Goal: Navigation & Orientation: Find specific page/section

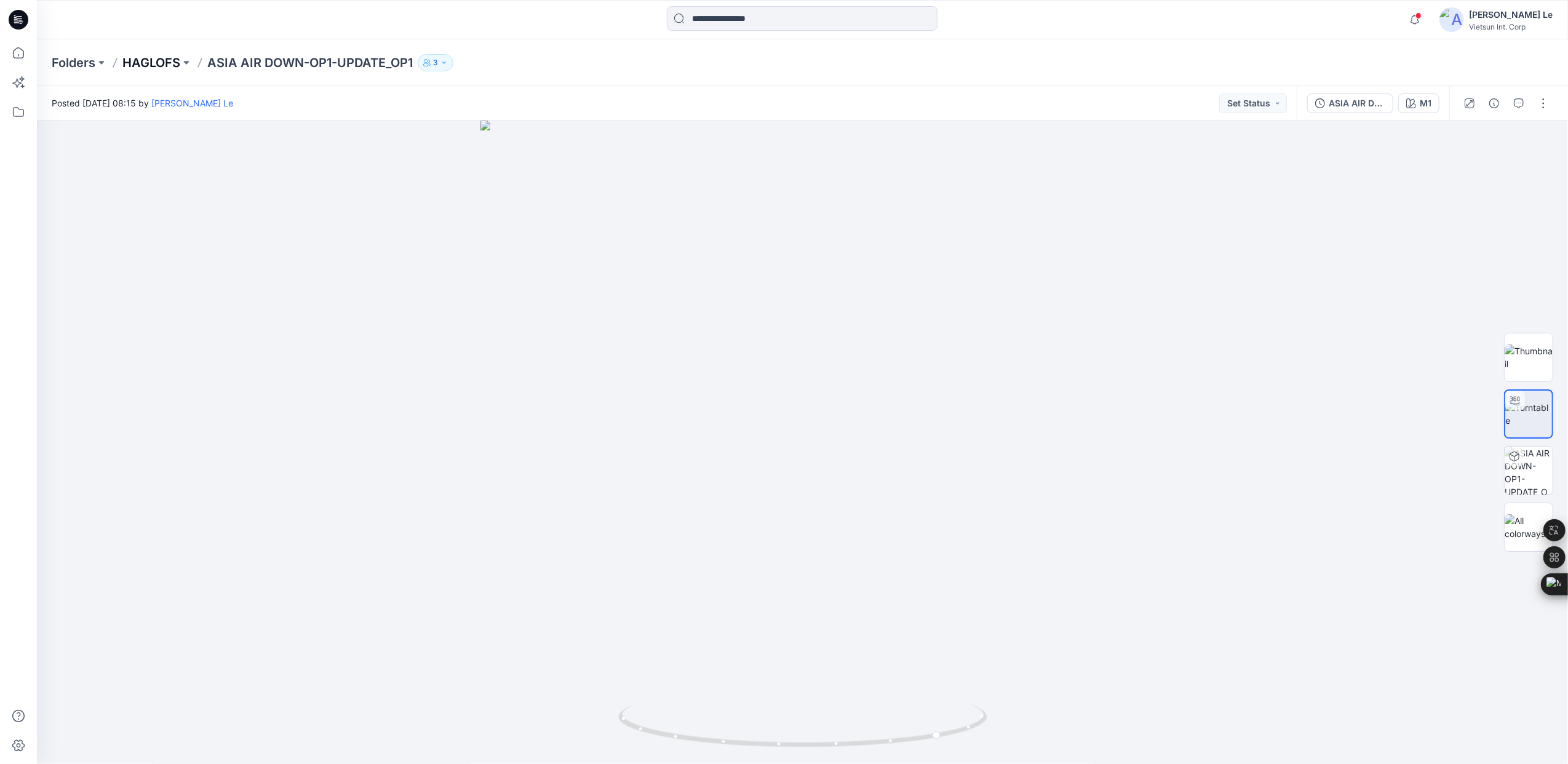
drag, startPoint x: 139, startPoint y: 48, endPoint x: 144, endPoint y: 58, distance: 11.2
click at [139, 48] on div "Folders HAGLOFS ASIA AIR DOWN-OP1-UPDATE_OP1 3" at bounding box center [802, 63] width 1531 height 47
click at [144, 58] on p "HAGLOFS" at bounding box center [151, 63] width 58 height 17
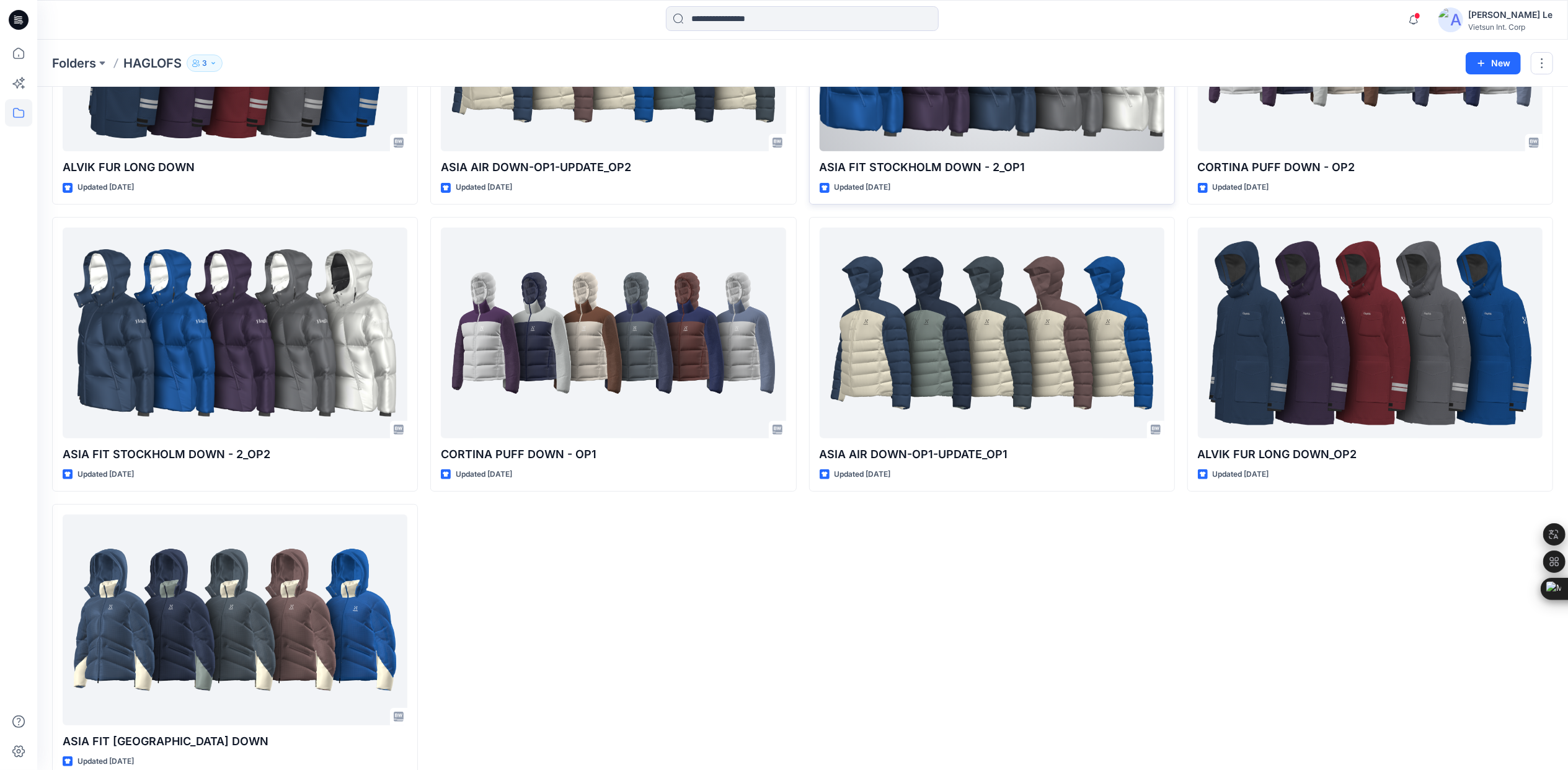
scroll to position [233, 0]
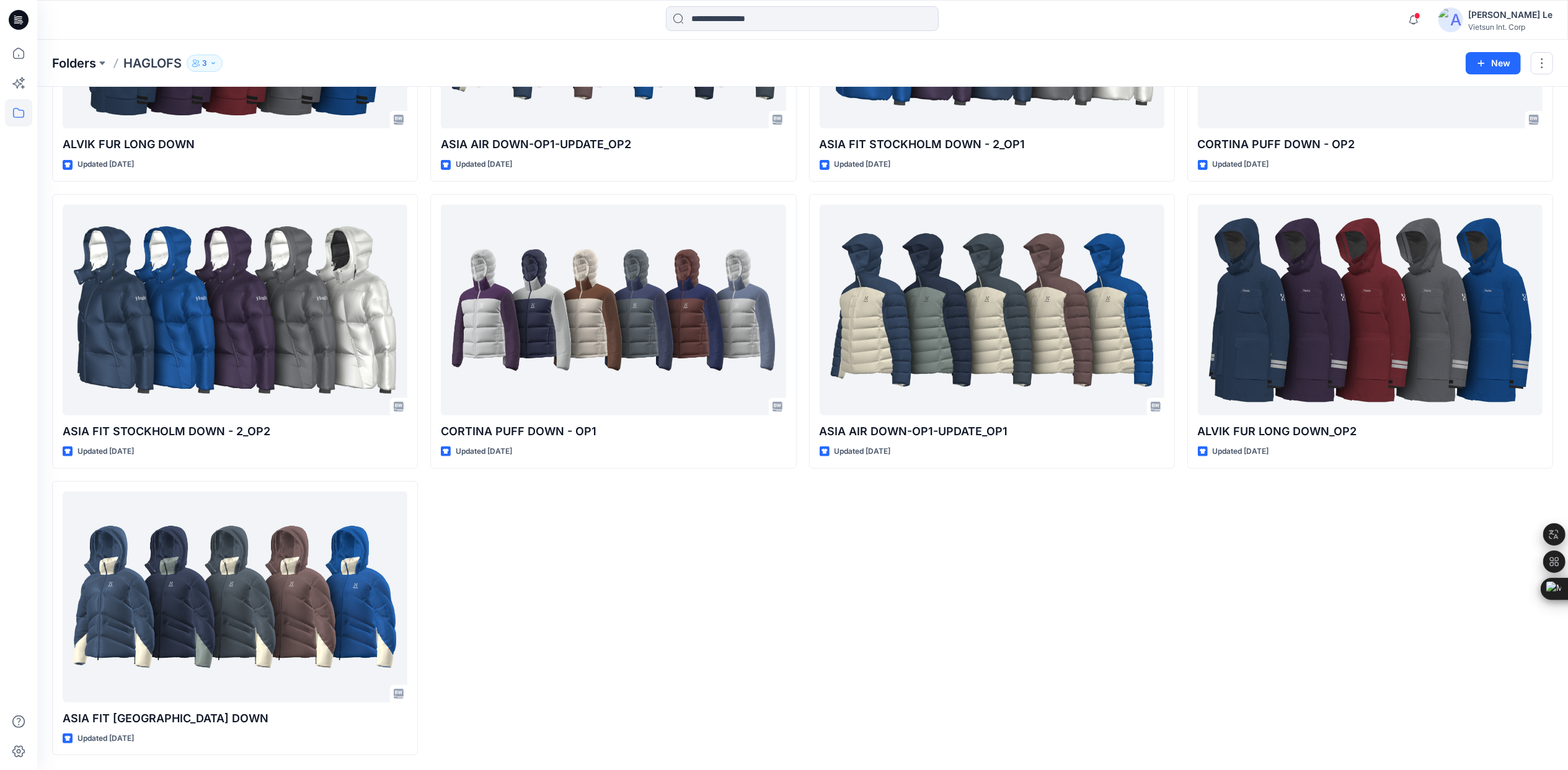
click at [67, 60] on p "Folders" at bounding box center [74, 63] width 44 height 17
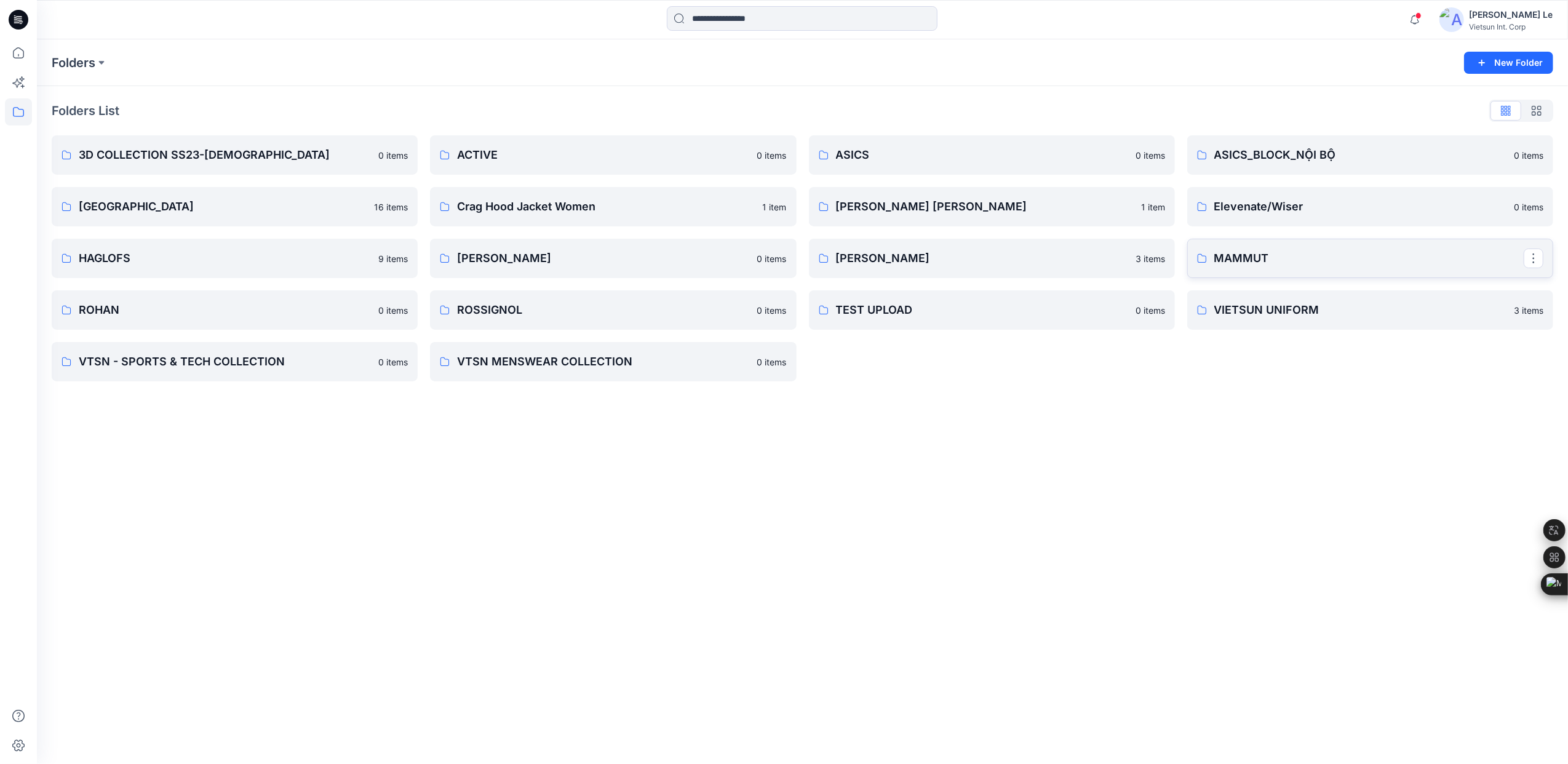
click at [1280, 256] on p "MAMMUT" at bounding box center [1369, 259] width 309 height 17
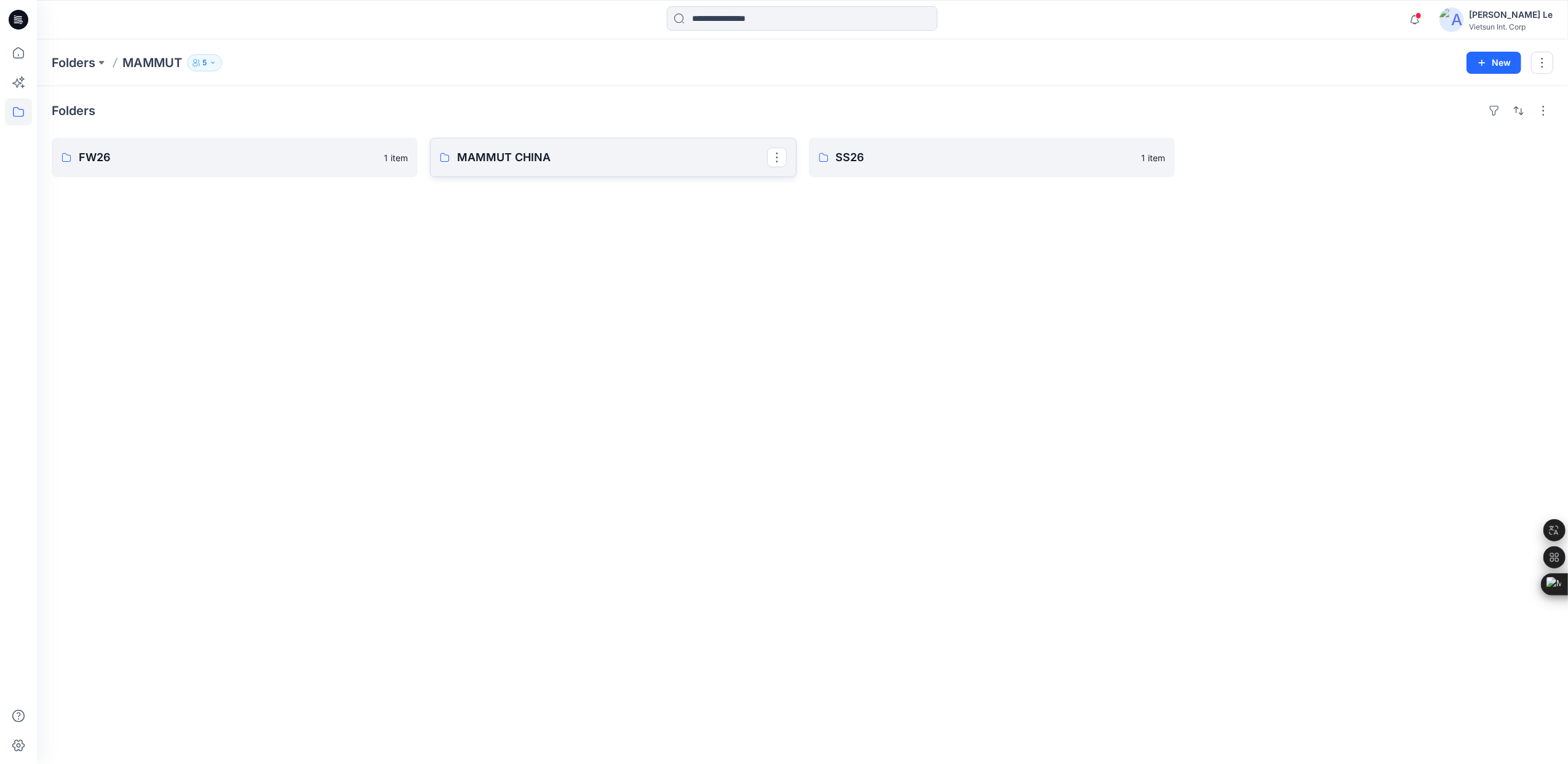
click at [575, 150] on p "MAMMUT CHINA" at bounding box center [612, 157] width 309 height 17
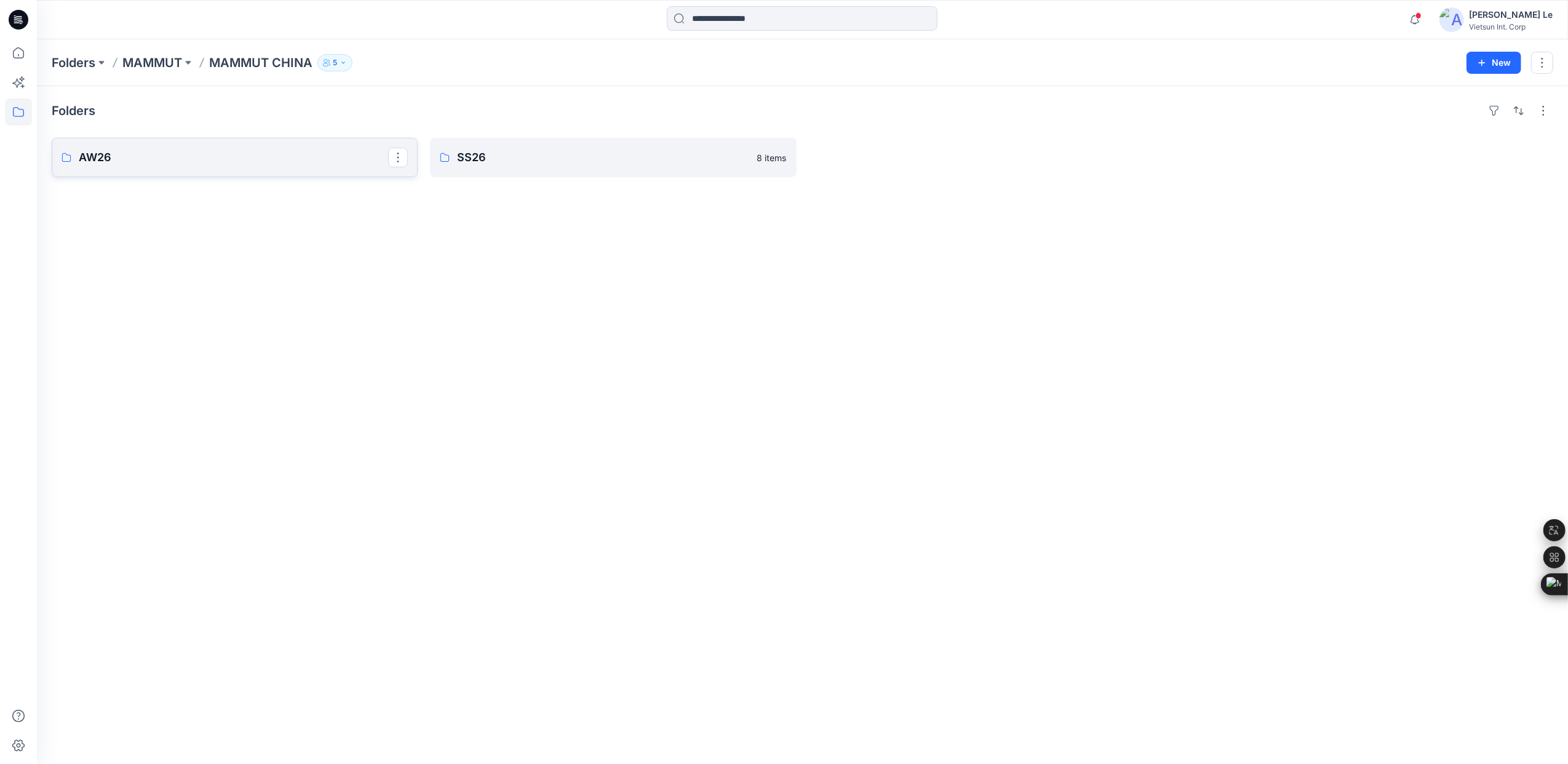
click at [255, 149] on p "AW26" at bounding box center [233, 157] width 309 height 17
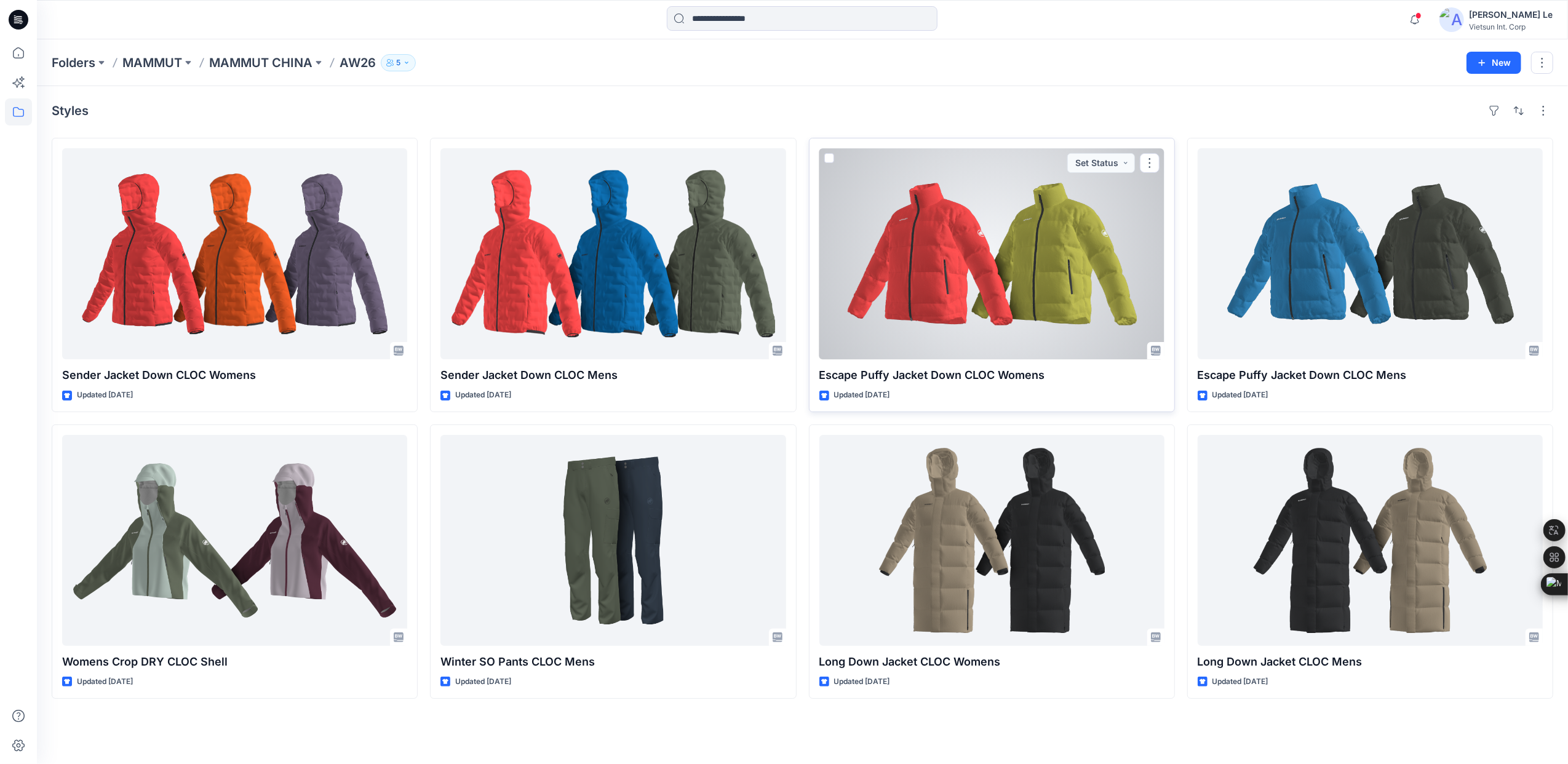
click at [988, 226] on div at bounding box center [992, 253] width 345 height 211
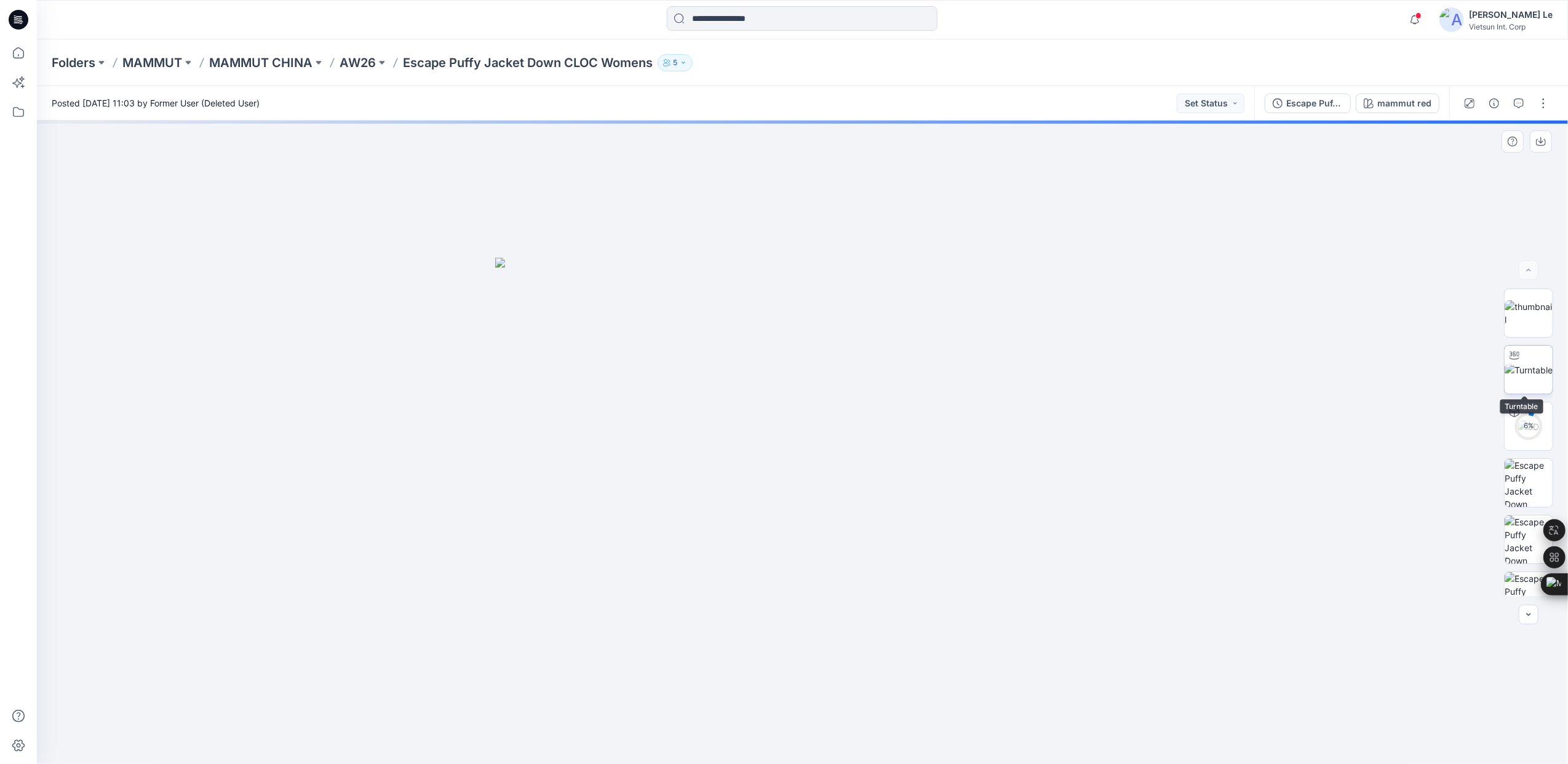
click at [1528, 364] on img at bounding box center [1528, 370] width 48 height 13
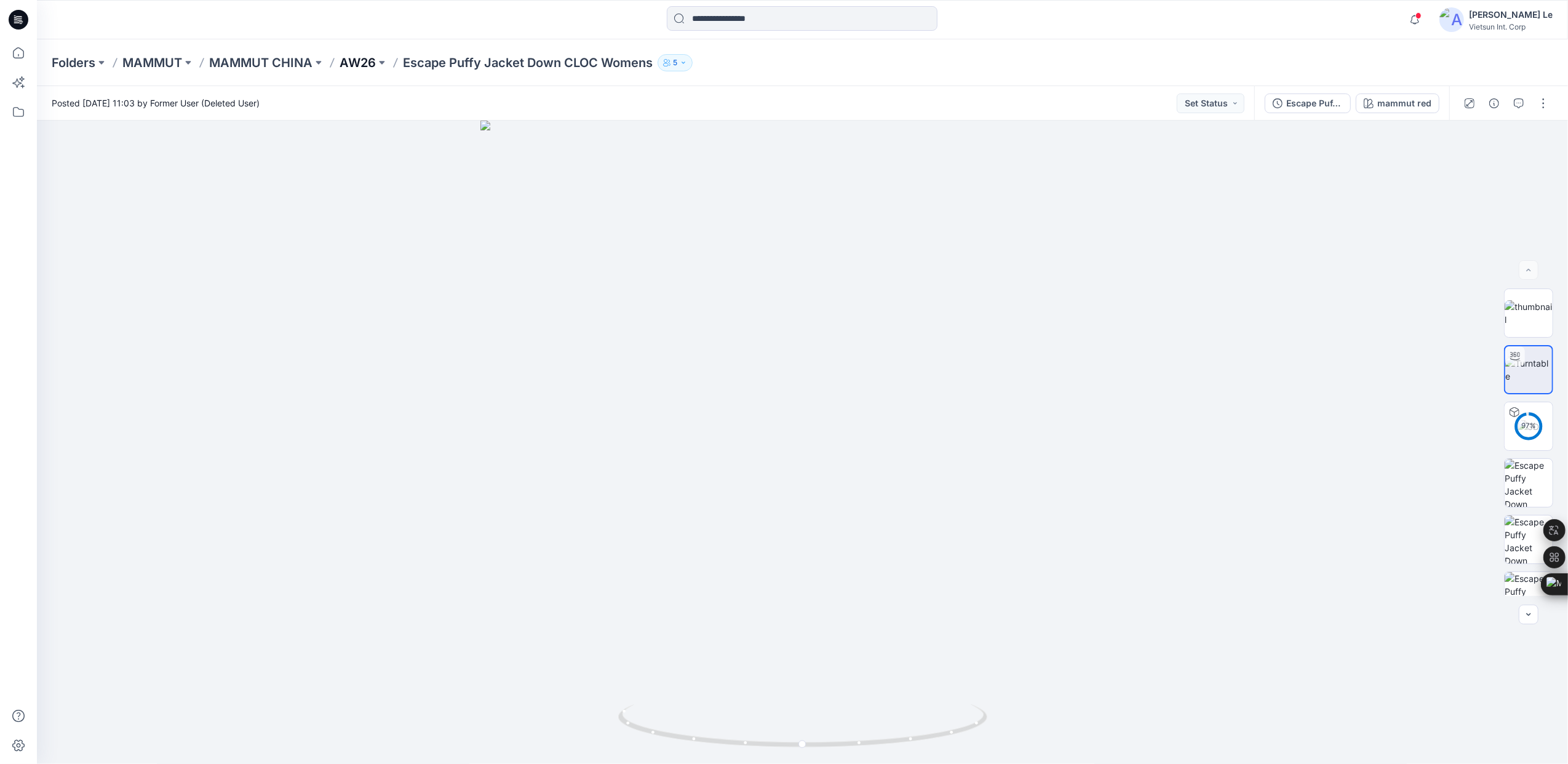
click at [347, 62] on p "AW26" at bounding box center [357, 63] width 36 height 17
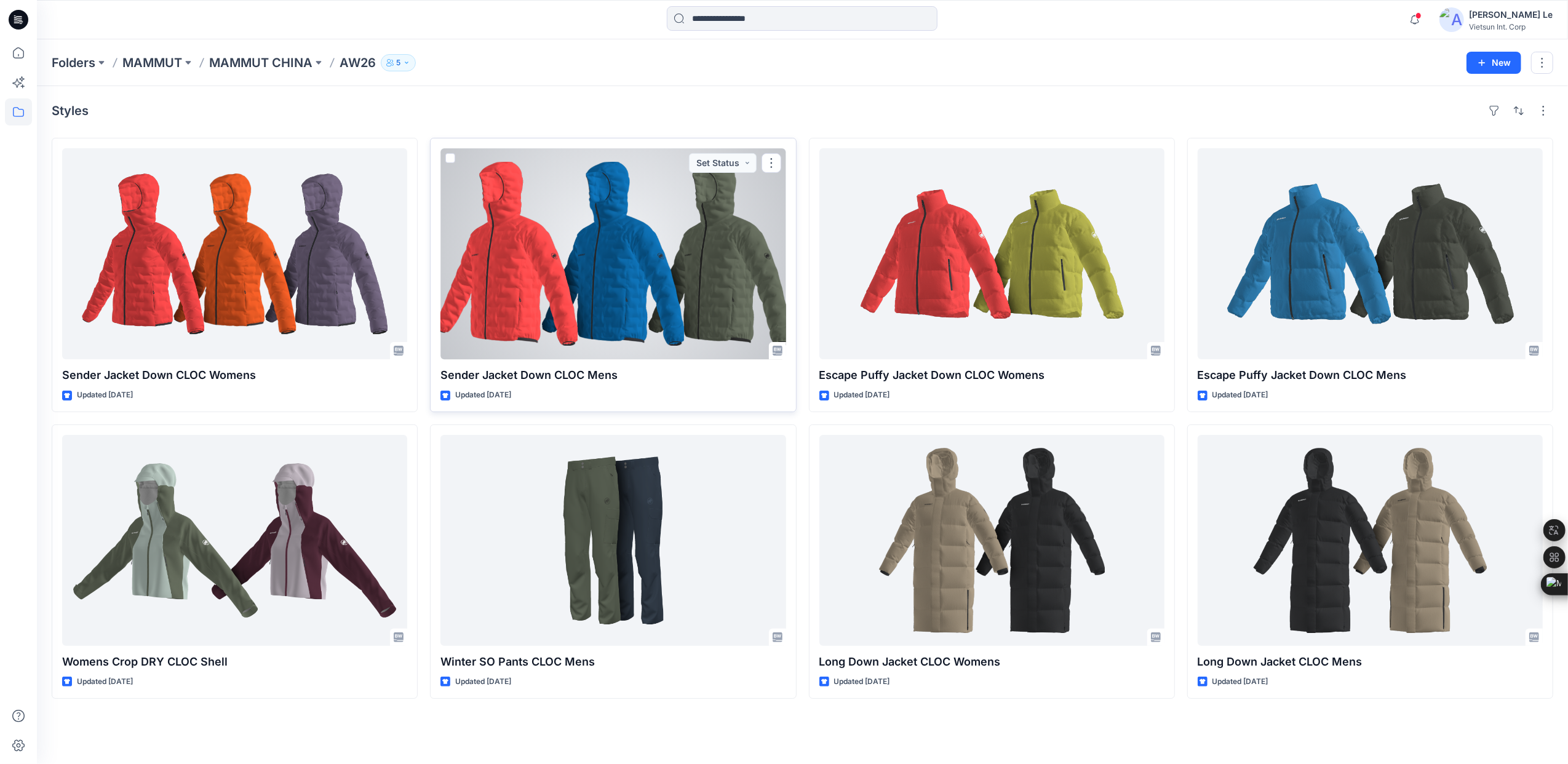
click at [628, 288] on div at bounding box center [613, 253] width 345 height 211
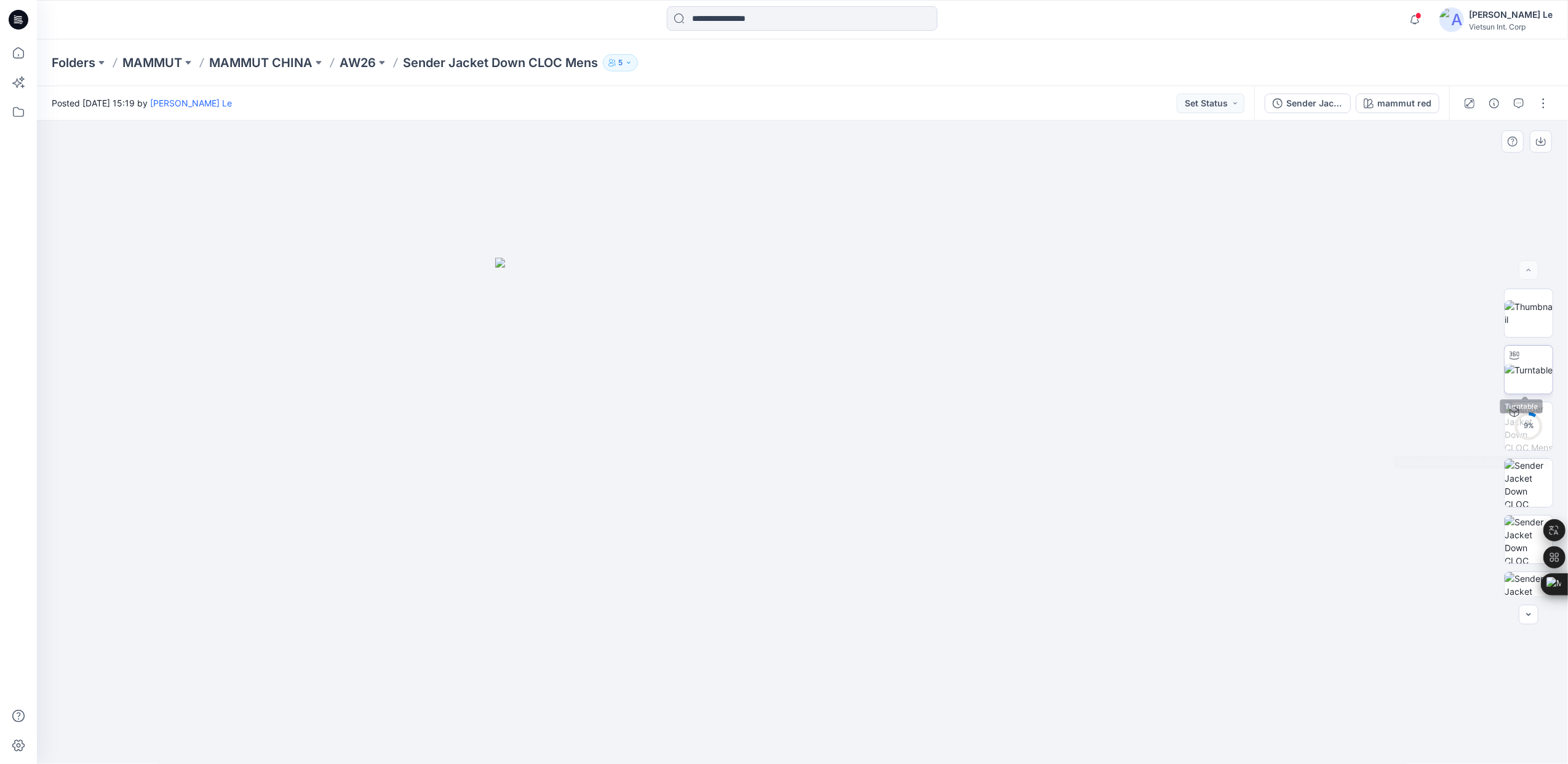
click at [1518, 367] on img at bounding box center [1528, 370] width 48 height 13
click at [266, 58] on p "MAMMUT CHINA" at bounding box center [261, 63] width 103 height 17
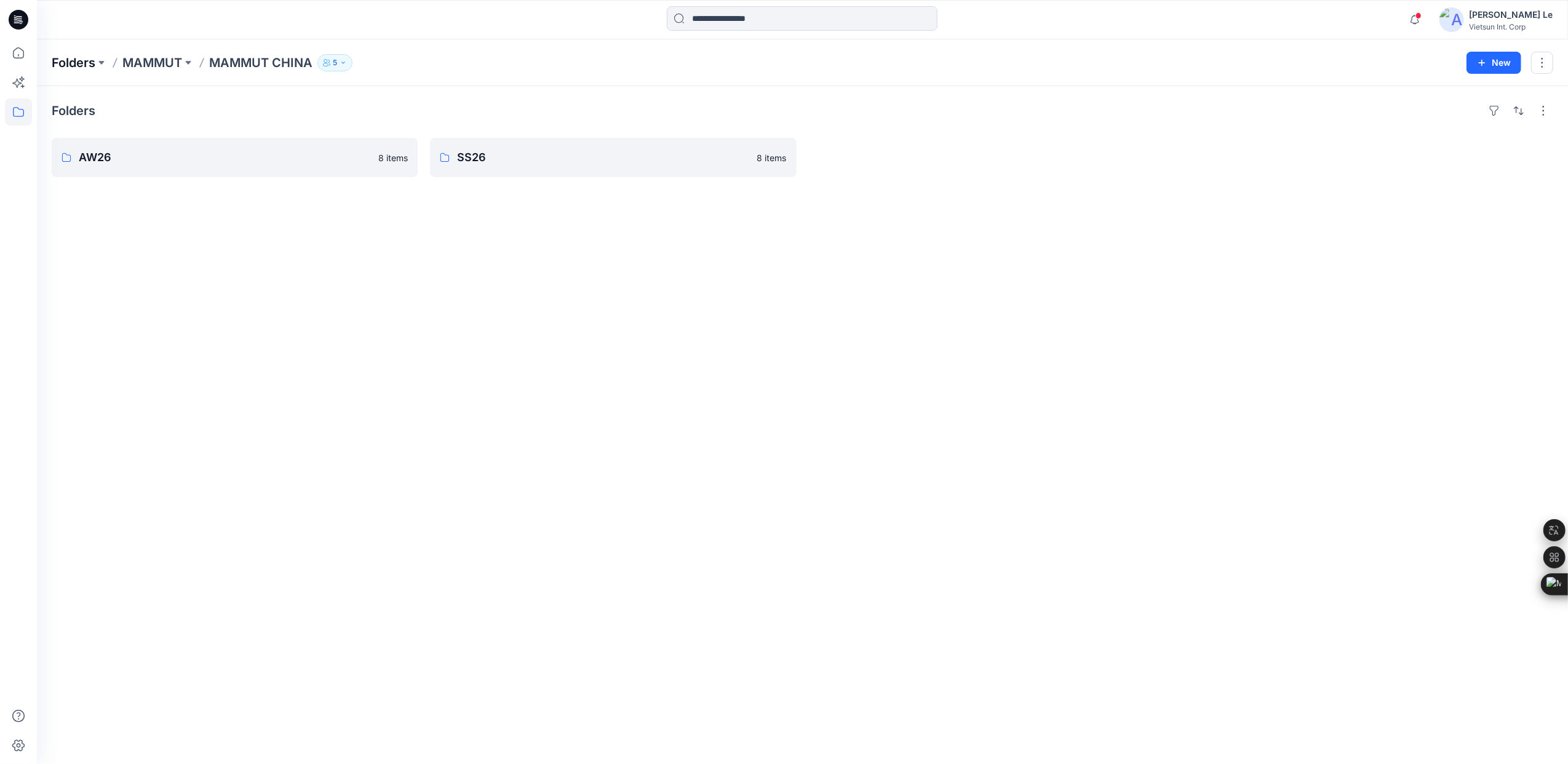
click at [82, 60] on p "Folders" at bounding box center [73, 63] width 44 height 17
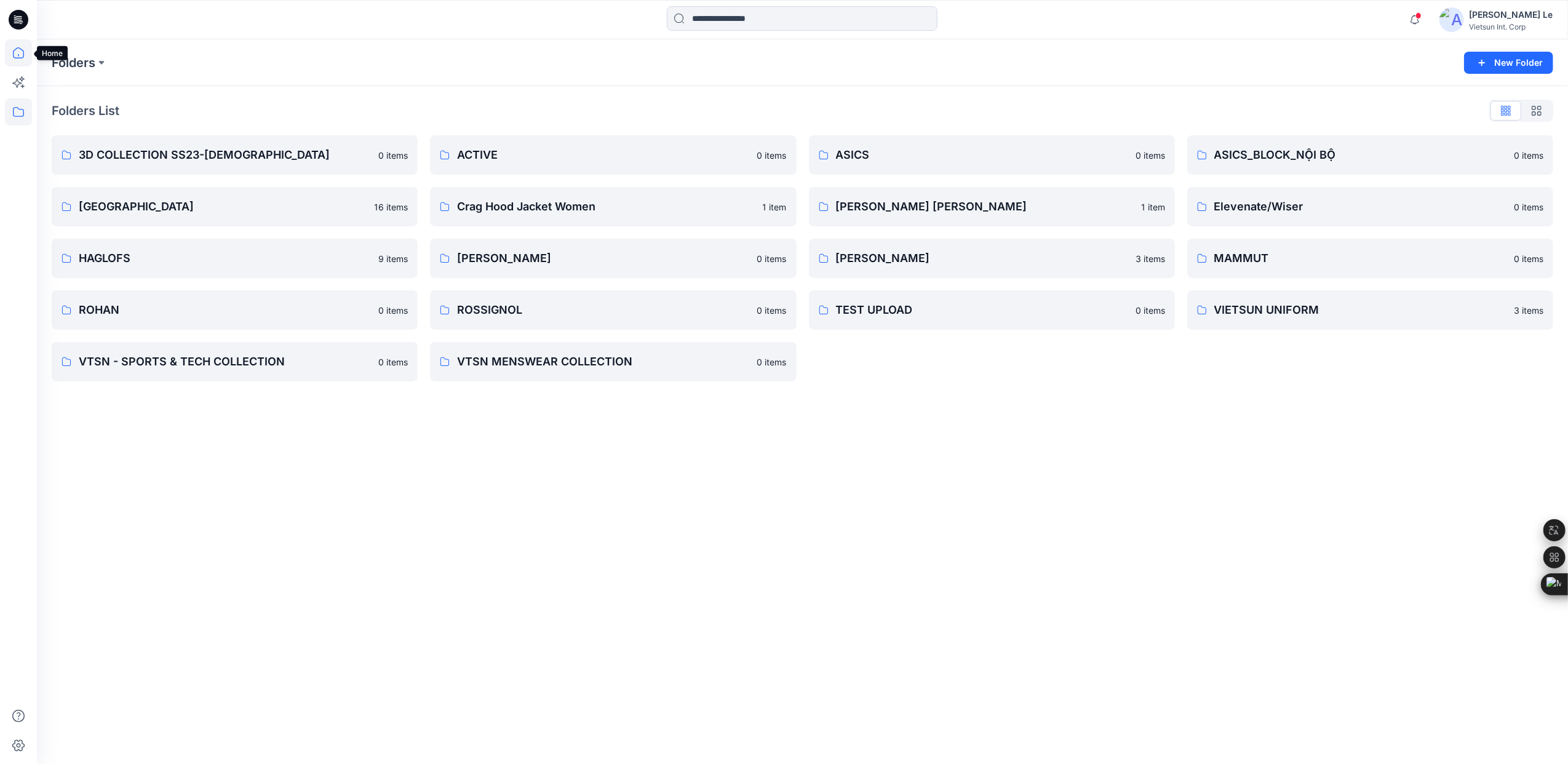
click at [18, 50] on icon at bounding box center [18, 53] width 27 height 27
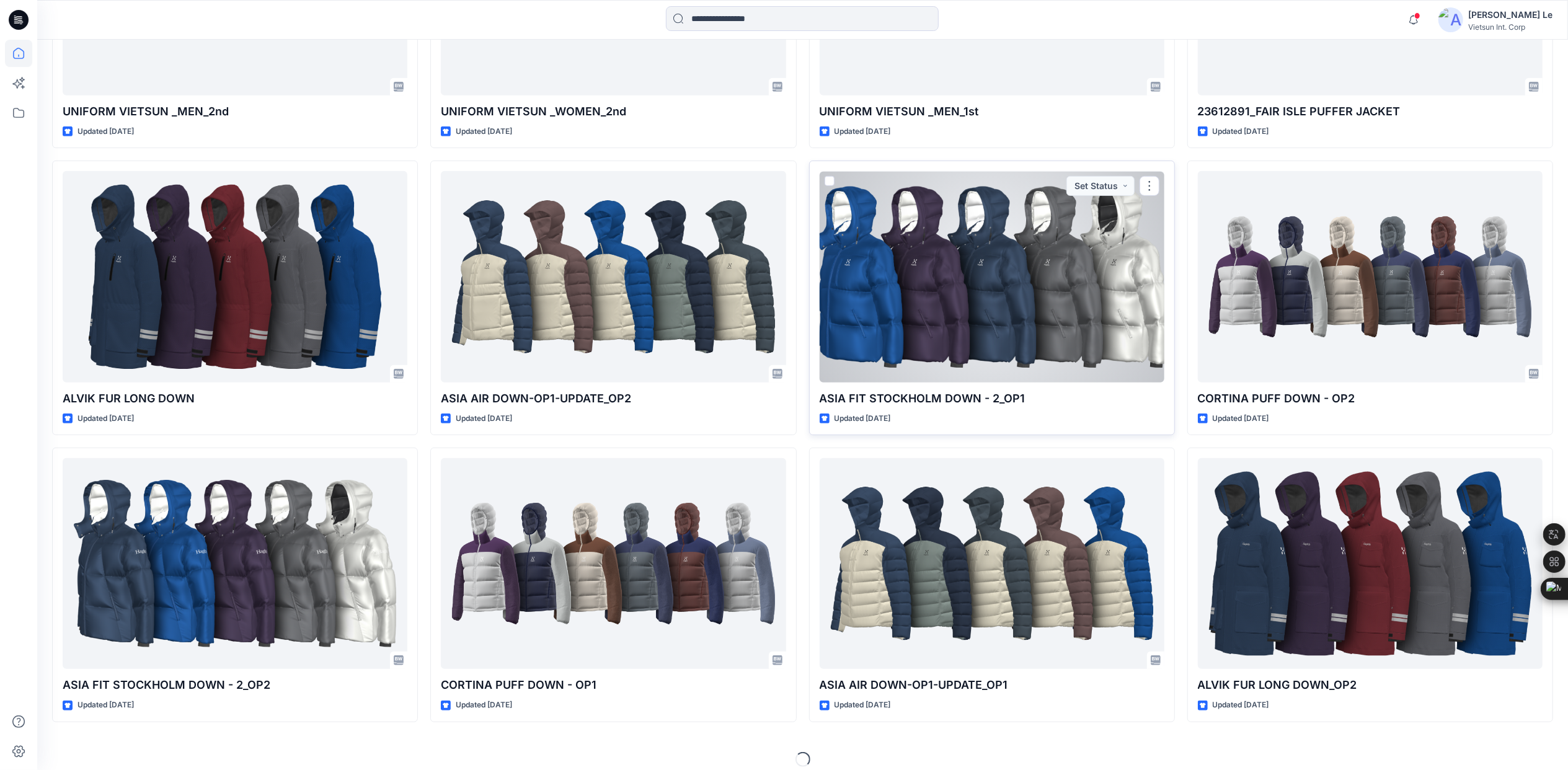
scroll to position [618, 0]
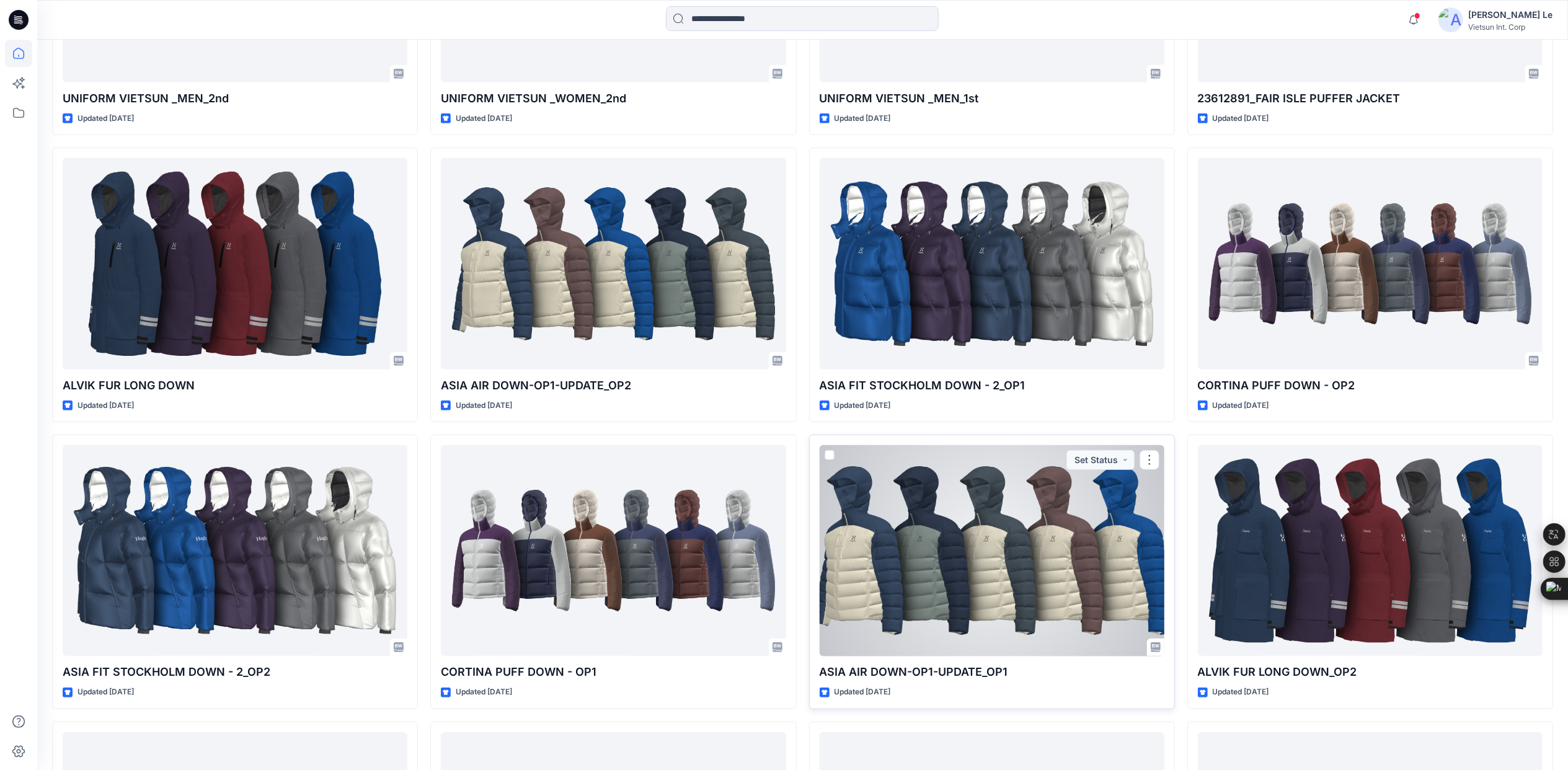
click at [928, 523] on div at bounding box center [992, 551] width 345 height 211
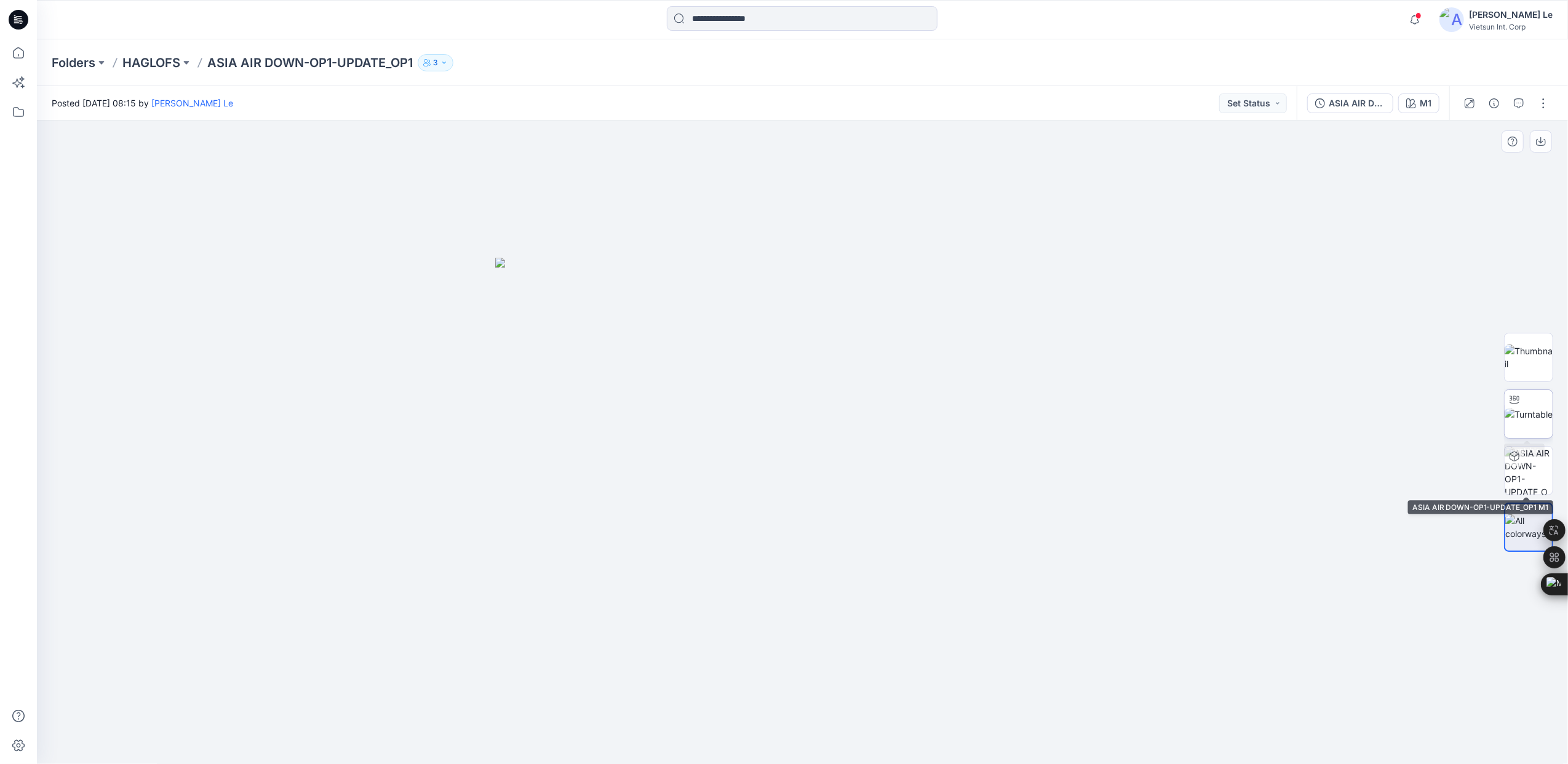
click at [1533, 412] on img at bounding box center [1528, 415] width 48 height 13
